Goal: Task Accomplishment & Management: Manage account settings

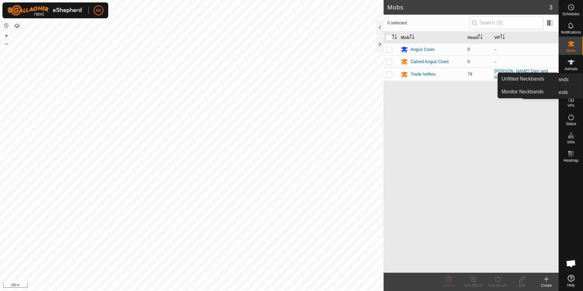
click at [567, 99] on icon at bounding box center [570, 98] width 7 height 7
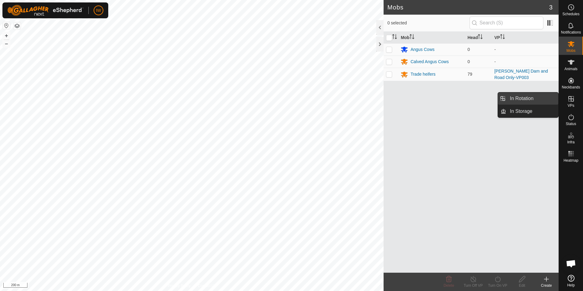
click at [542, 101] on link "In Rotation" at bounding box center [532, 98] width 52 height 12
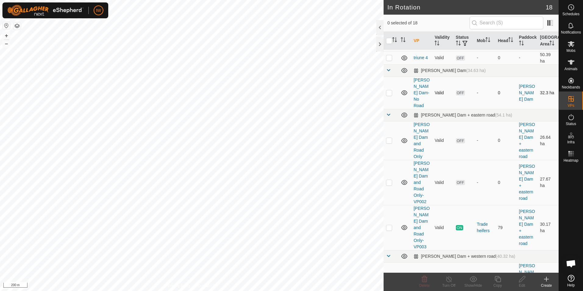
scroll to position [122, 0]
click at [392, 225] on p-tablecheckbox at bounding box center [389, 227] width 6 height 5
checkbox input "true"
click at [500, 280] on icon at bounding box center [497, 279] width 6 height 6
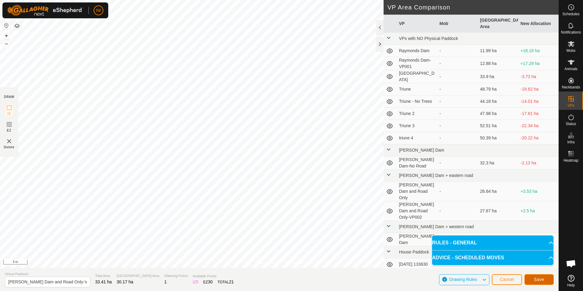
click at [530, 278] on button "Save" at bounding box center [538, 279] width 29 height 11
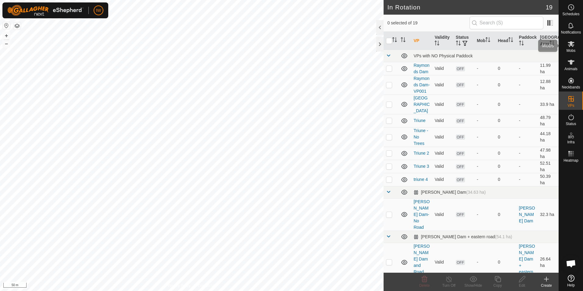
click at [570, 48] on es-mob-svg-icon at bounding box center [570, 44] width 11 height 10
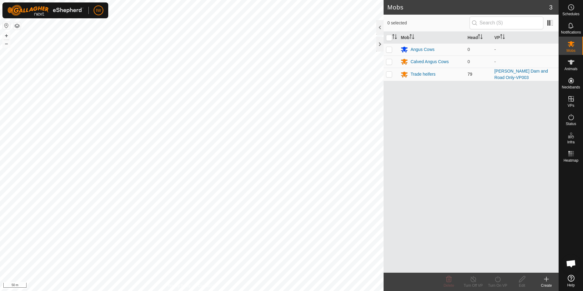
click at [390, 75] on p-checkbox at bounding box center [389, 74] width 6 height 5
checkbox input "true"
click at [503, 77] on link "[PERSON_NAME] Dam and Road Only-VP003" at bounding box center [521, 74] width 54 height 11
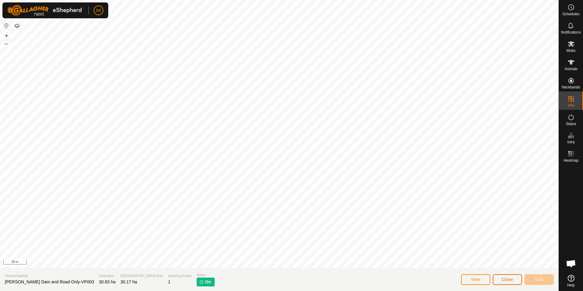
click at [510, 279] on span "Close" at bounding box center [507, 279] width 12 height 5
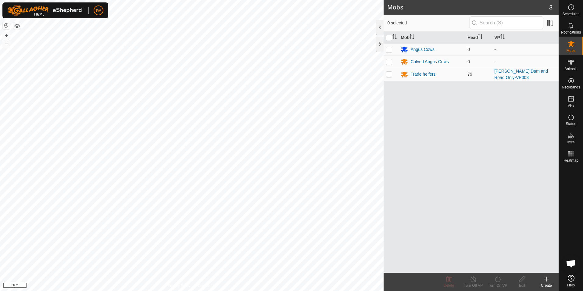
click at [414, 75] on div "Trade heifers" at bounding box center [422, 74] width 25 height 6
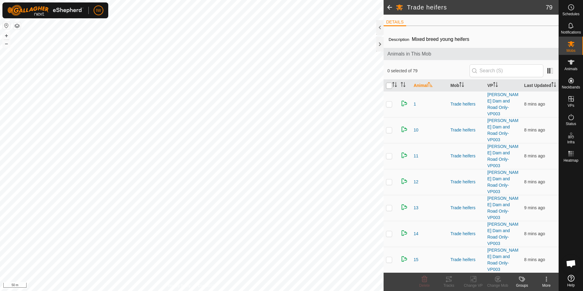
click at [387, 86] on input "checkbox" at bounding box center [389, 86] width 6 height 6
checkbox input "true"
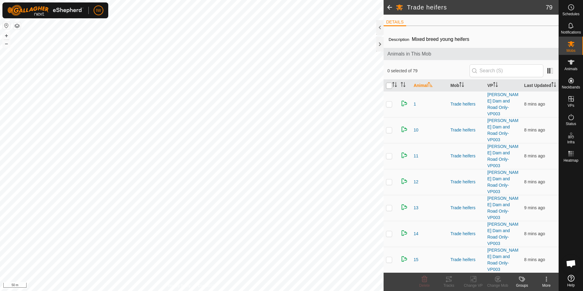
checkbox input "true"
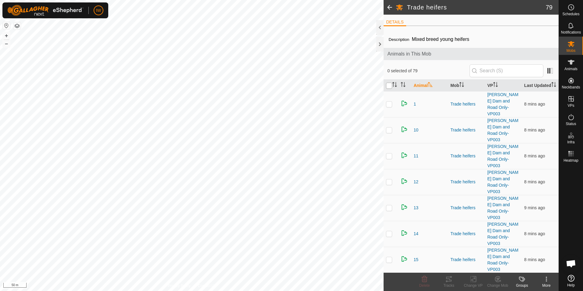
checkbox input "true"
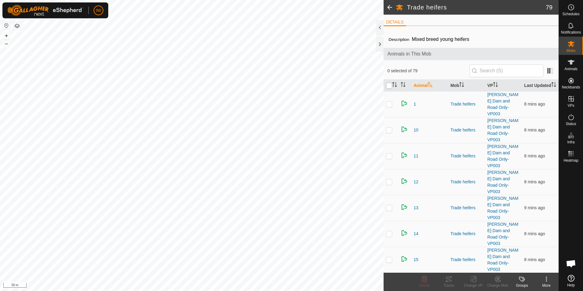
checkbox input "true"
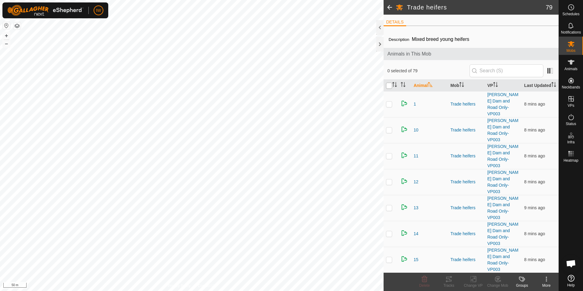
checkbox input "true"
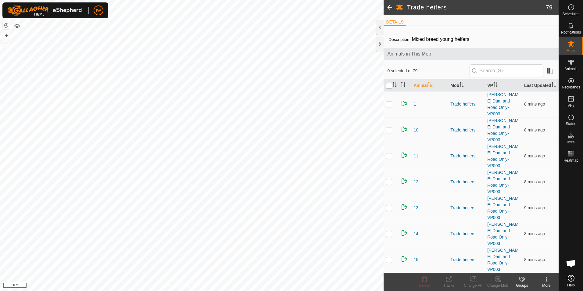
checkbox input "true"
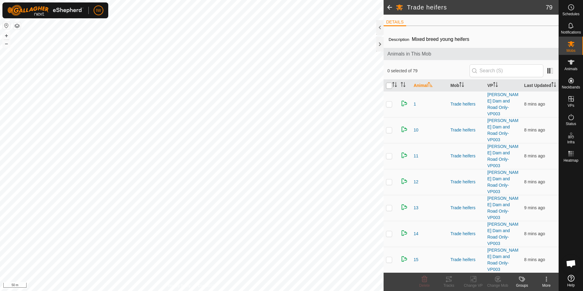
checkbox input "true"
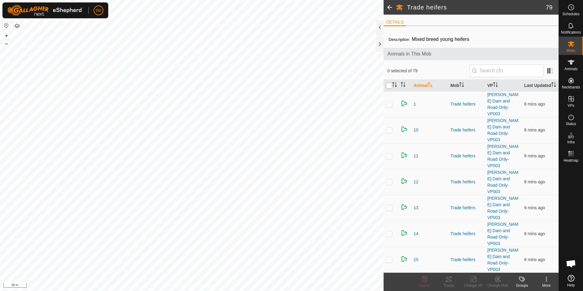
checkbox input "true"
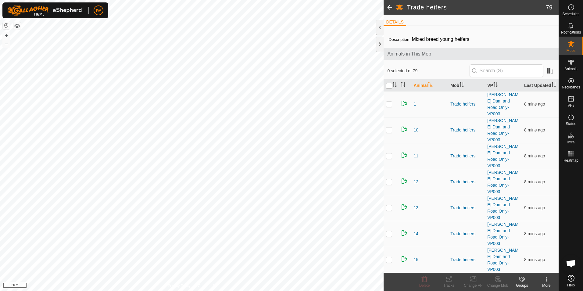
checkbox input "true"
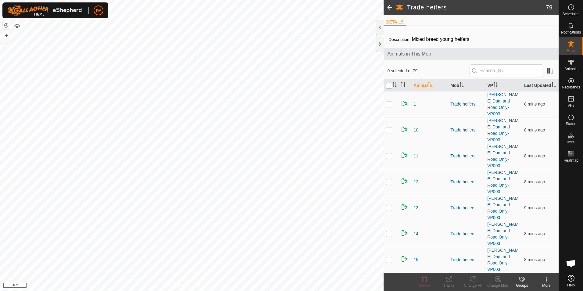
checkbox input "true"
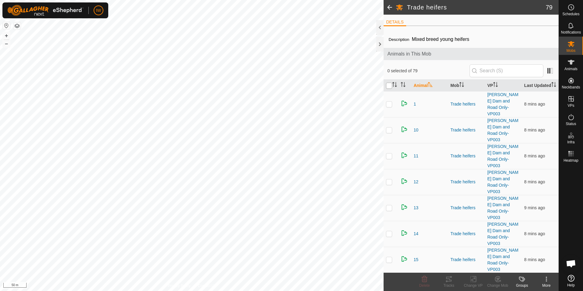
checkbox input "true"
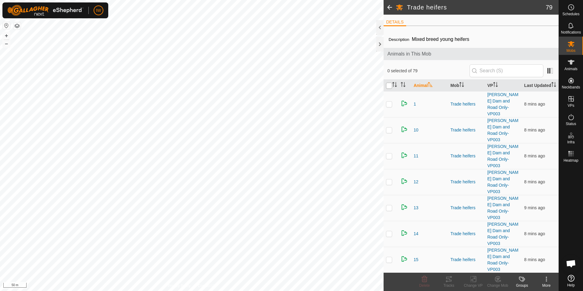
checkbox input "true"
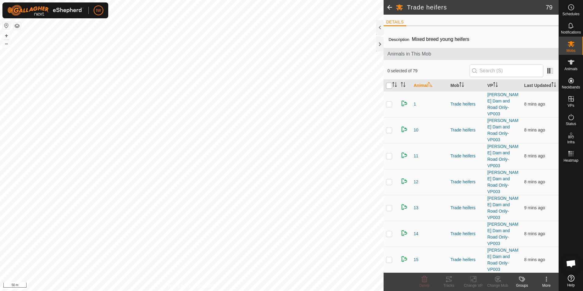
checkbox input "true"
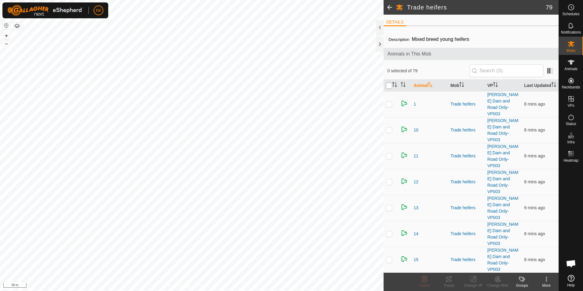
checkbox input "true"
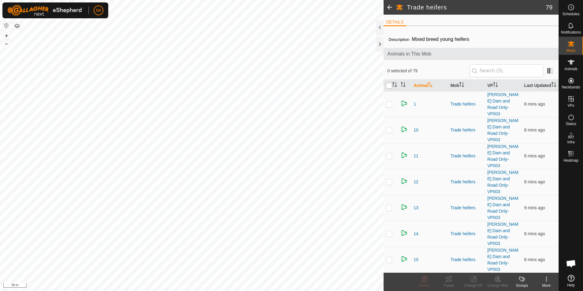
checkbox input "true"
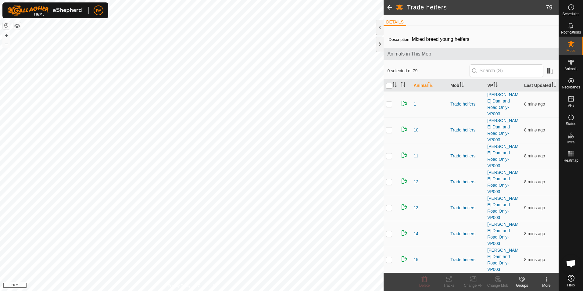
checkbox input "true"
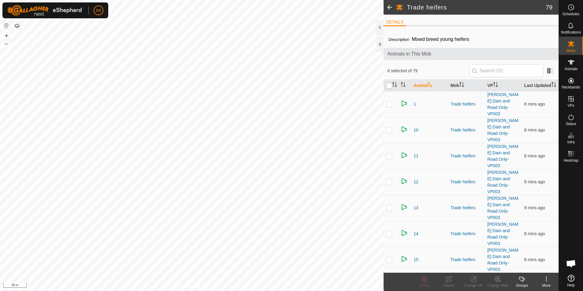
checkbox input "true"
click at [471, 283] on div "Change VP" at bounding box center [473, 285] width 24 height 5
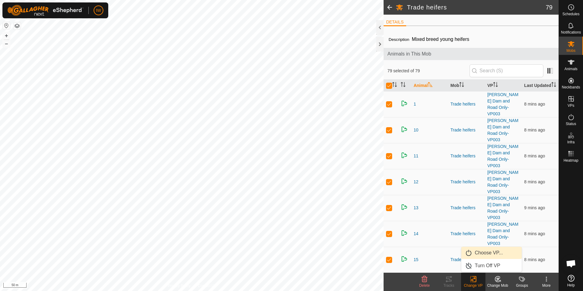
click at [484, 253] on link "Choose VP..." at bounding box center [491, 253] width 60 height 12
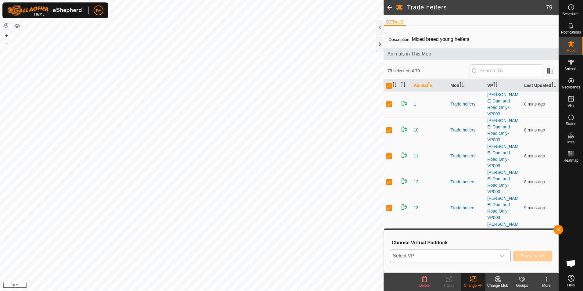
click at [501, 253] on div "dropdown trigger" at bounding box center [502, 256] width 12 height 12
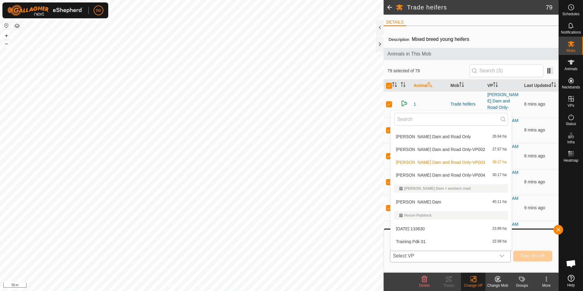
scroll to position [183, 0]
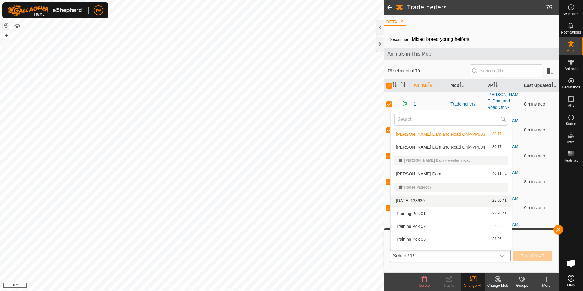
click at [450, 148] on span "[PERSON_NAME] Dam and Road Only-VP004" at bounding box center [440, 147] width 89 height 4
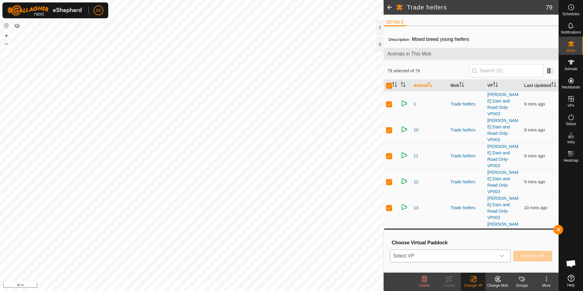
click at [387, 8] on span at bounding box center [389, 7] width 12 height 15
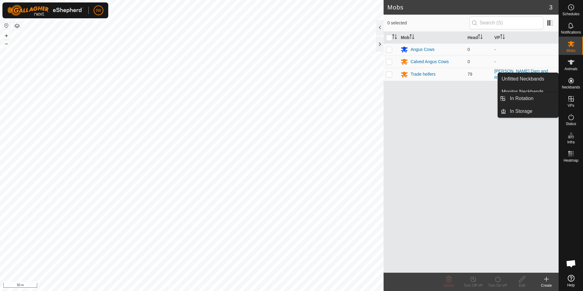
click at [572, 98] on icon at bounding box center [570, 98] width 7 height 7
click at [529, 97] on link "In Rotation" at bounding box center [532, 98] width 52 height 12
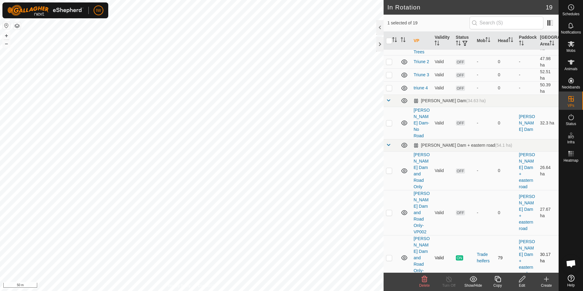
scroll to position [213, 0]
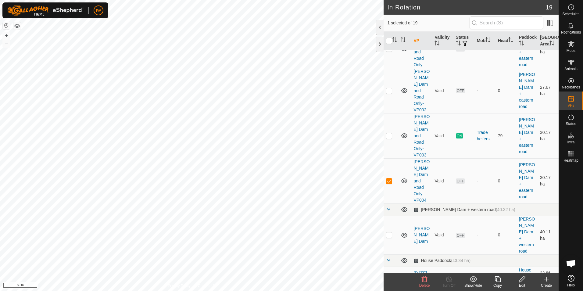
click at [524, 282] on icon at bounding box center [522, 278] width 8 height 7
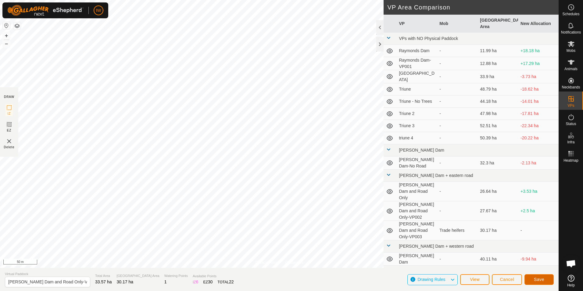
click at [536, 279] on span "Save" at bounding box center [539, 279] width 10 height 5
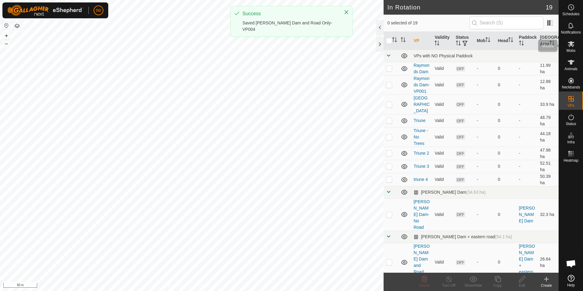
click at [567, 47] on icon at bounding box center [570, 43] width 7 height 7
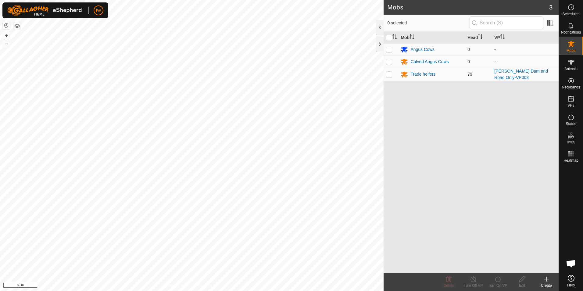
click at [387, 76] on p-checkbox at bounding box center [389, 74] width 6 height 5
checkbox input "true"
click at [495, 283] on div "Turn On VP" at bounding box center [497, 285] width 24 height 5
click at [499, 267] on link "Now" at bounding box center [516, 265] width 60 height 12
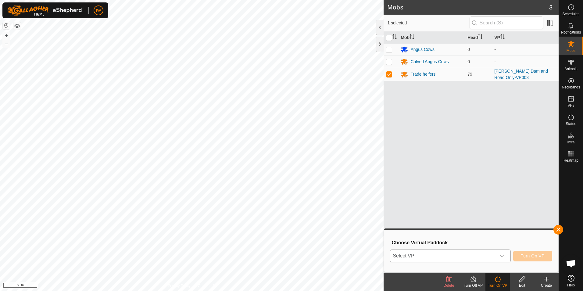
click at [487, 255] on span "Select VP" at bounding box center [442, 256] width 105 height 12
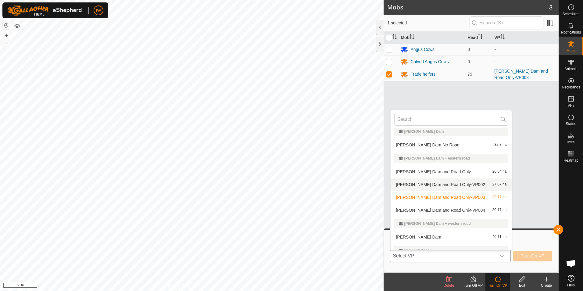
scroll to position [122, 0]
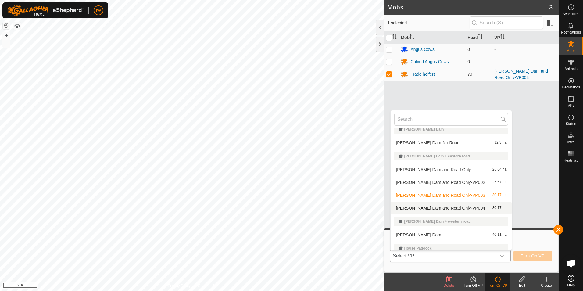
click at [449, 207] on li "[PERSON_NAME] Dam and Road Only-VP004 30.17 ha" at bounding box center [450, 208] width 121 height 12
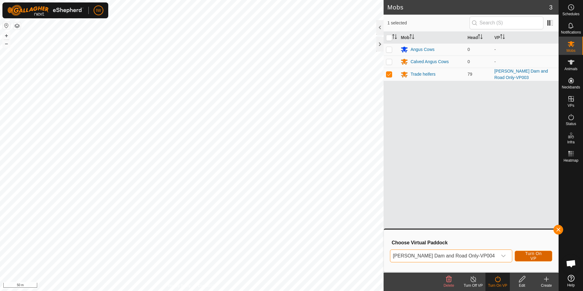
click at [529, 256] on span "Turn On VP" at bounding box center [533, 256] width 22 height 10
